Goal: Information Seeking & Learning: Compare options

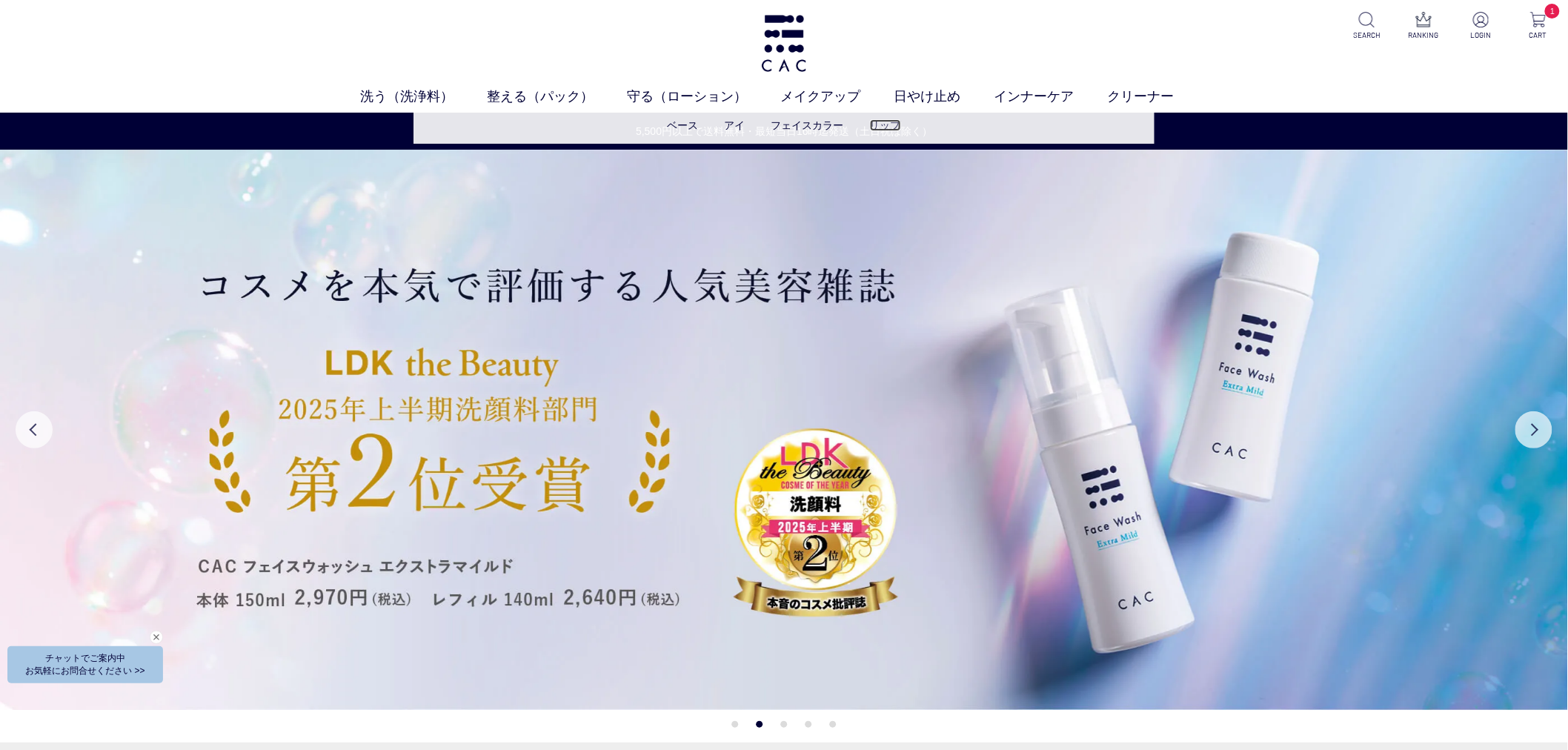
click at [885, 120] on link "リップ" at bounding box center [885, 126] width 31 height 12
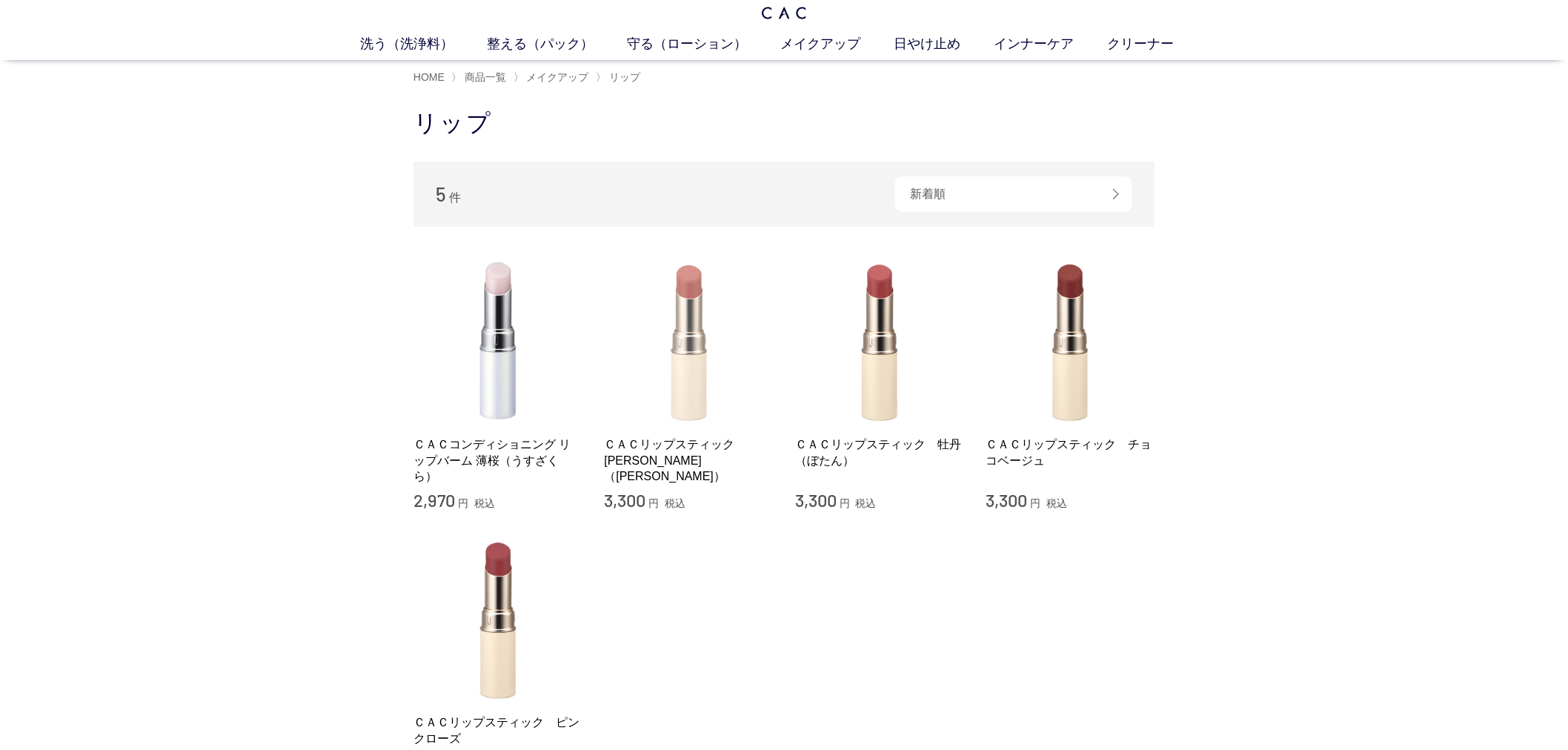
scroll to position [82, 0]
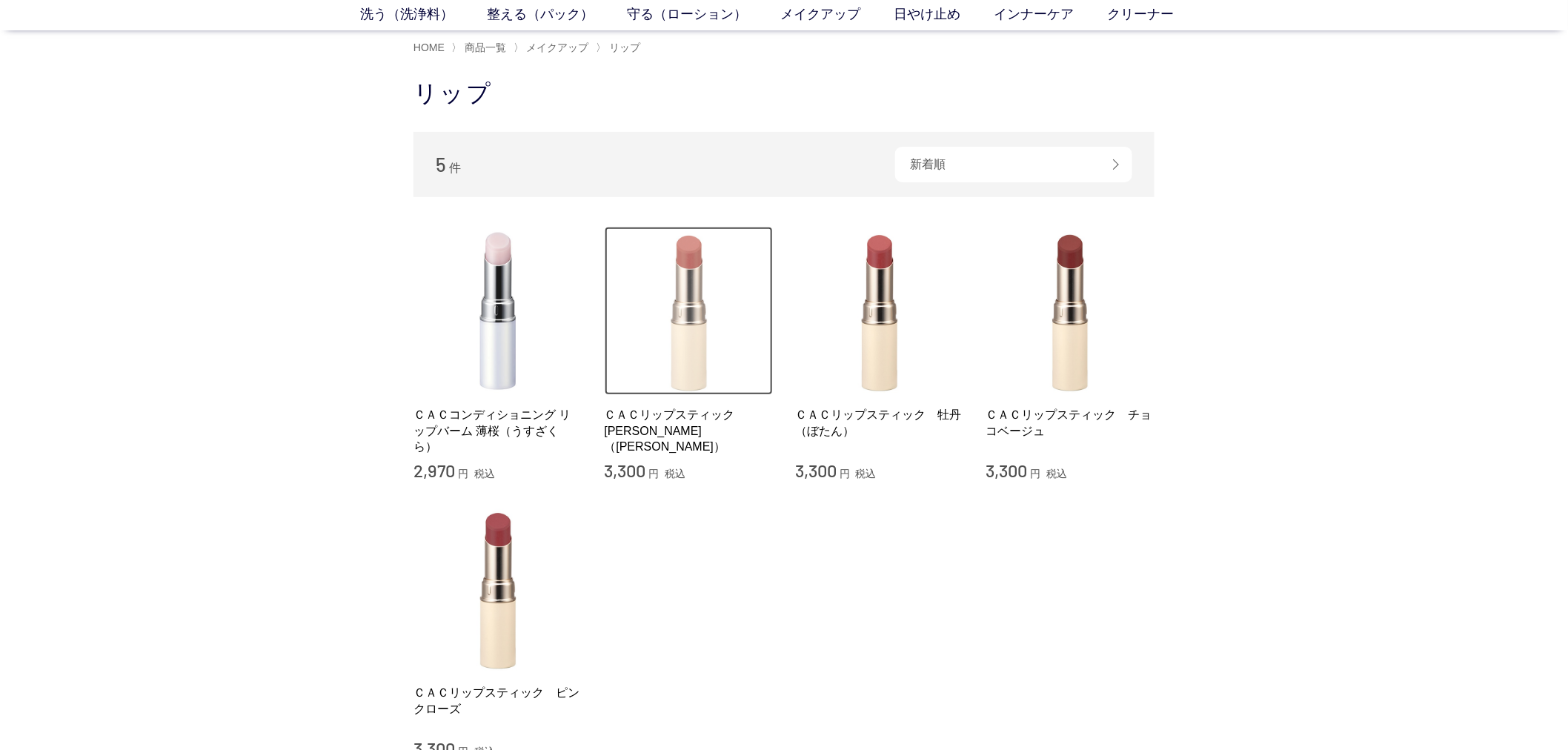
click at [677, 270] on img at bounding box center [689, 311] width 169 height 169
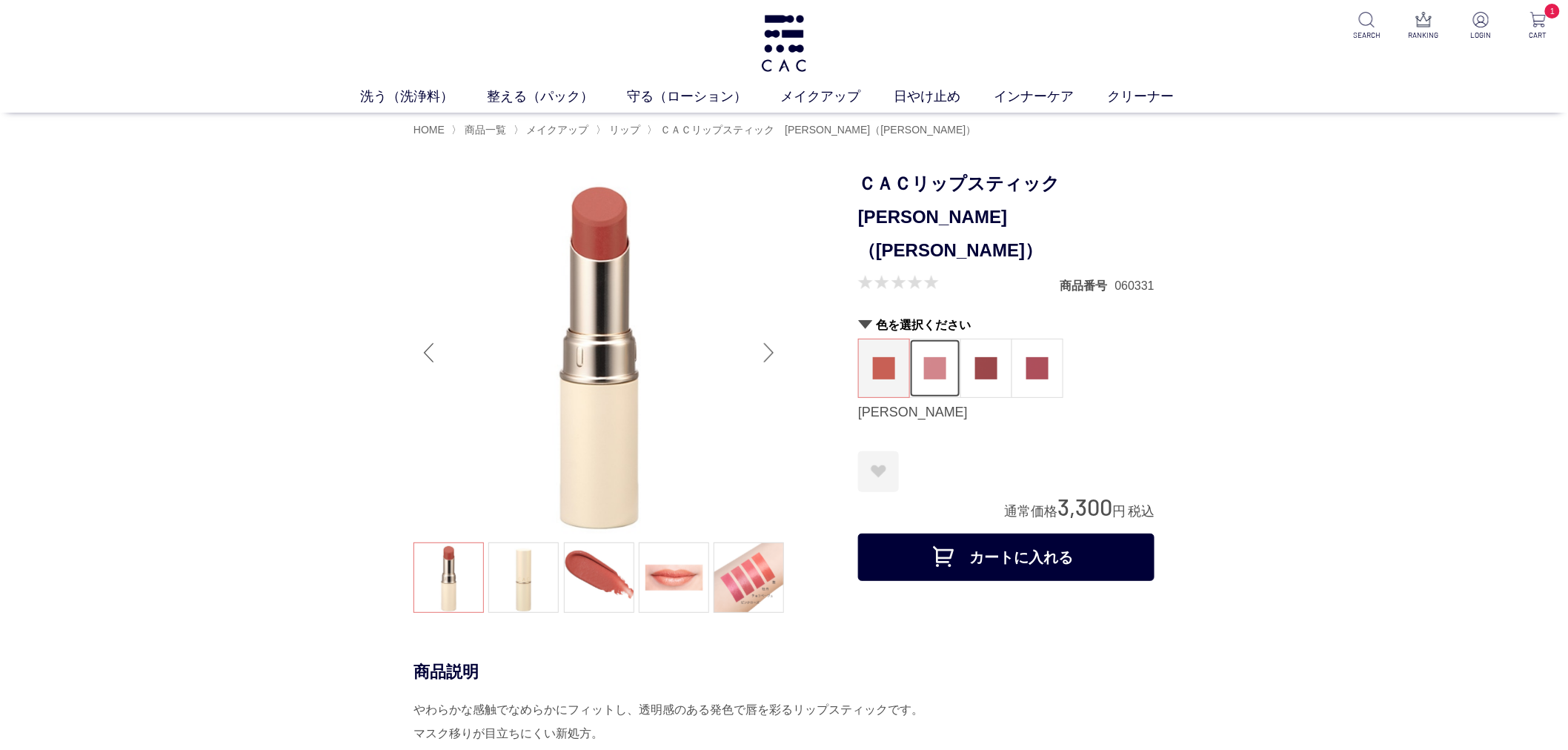
click at [937, 357] on img at bounding box center [935, 368] width 22 height 22
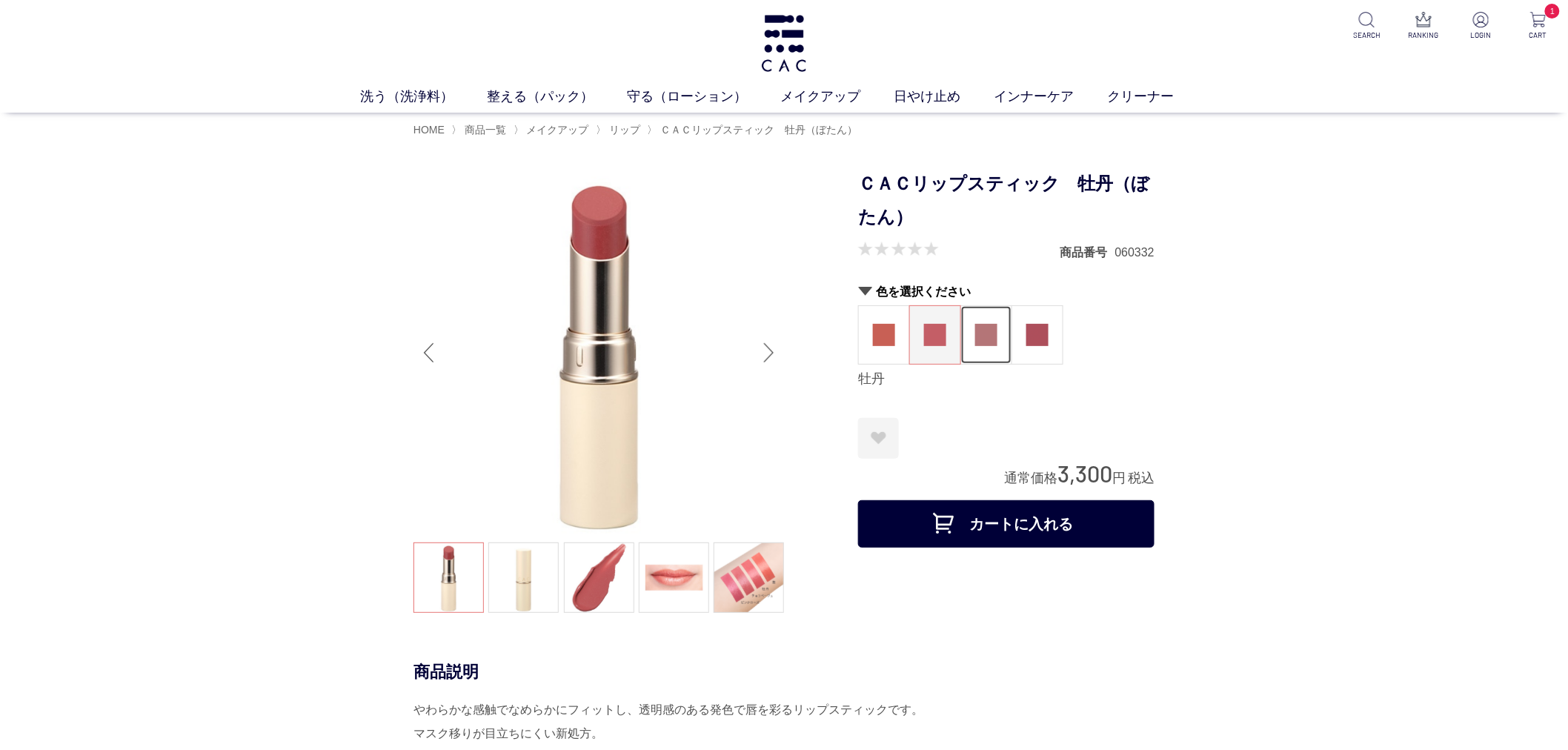
click at [979, 333] on img at bounding box center [986, 334] width 22 height 22
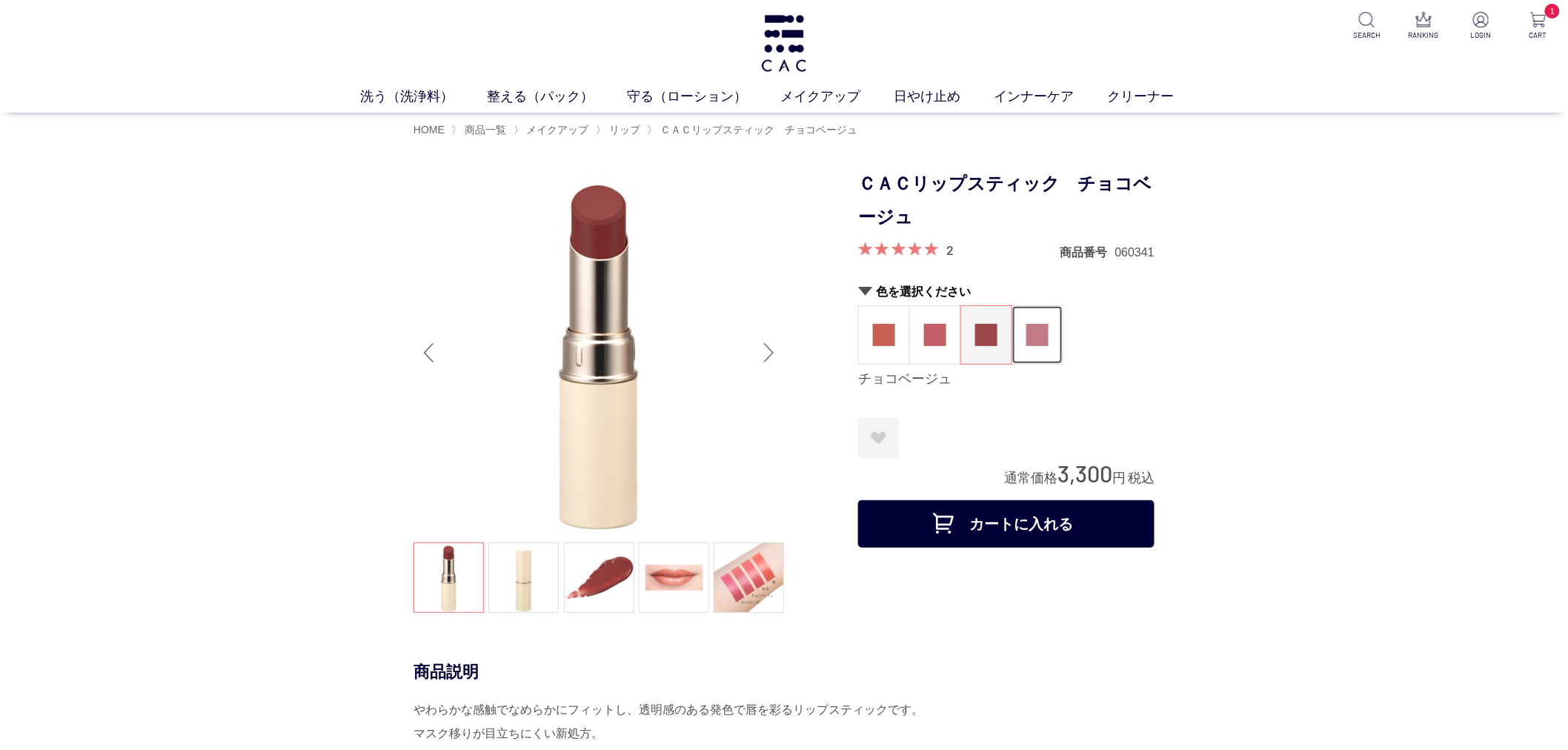
click at [1042, 324] on img at bounding box center [1037, 334] width 22 height 22
